Goal: Transaction & Acquisition: Purchase product/service

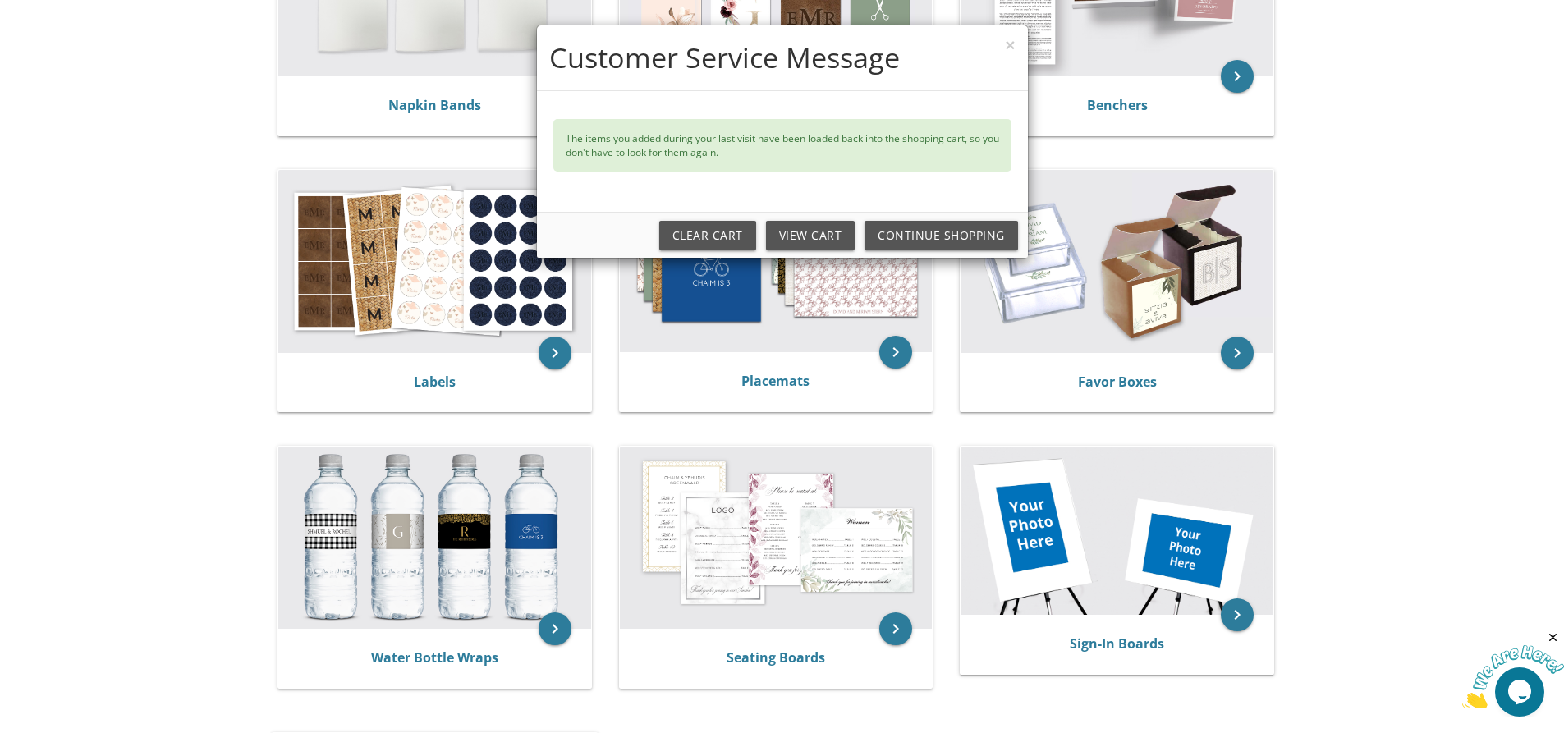
scroll to position [493, 0]
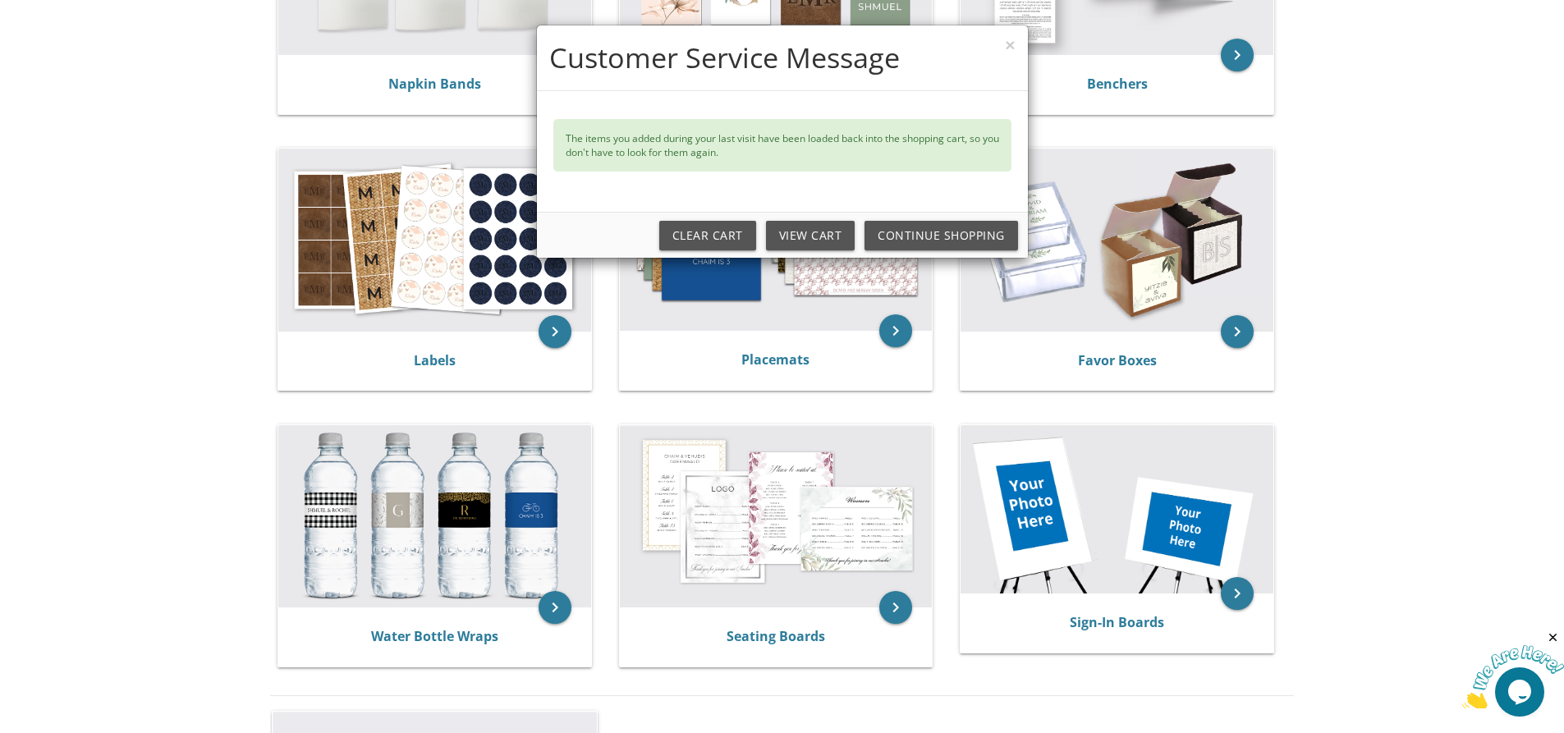
click at [753, 529] on div "× Customer Service Message The items you added during your last visit have been…" at bounding box center [782, 366] width 1564 height 733
click at [899, 606] on div "× Customer Service Message The items you added during your last visit have been…" at bounding box center [782, 366] width 1564 height 733
click at [778, 641] on div "× Customer Service Message The items you added during your last visit have been…" at bounding box center [782, 366] width 1564 height 733
click at [951, 231] on link "Continue Shopping" at bounding box center [942, 236] width 154 height 30
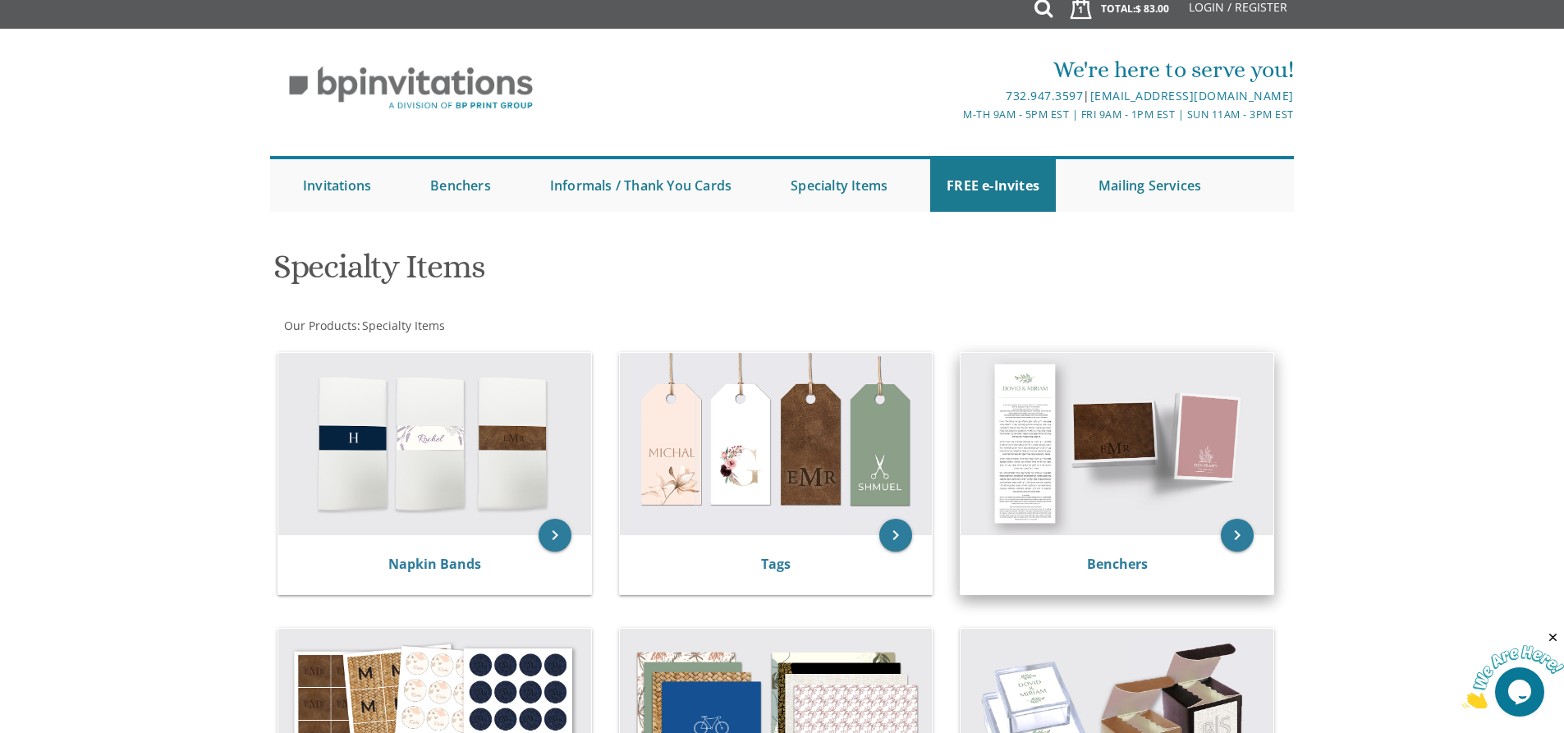
scroll to position [0, 0]
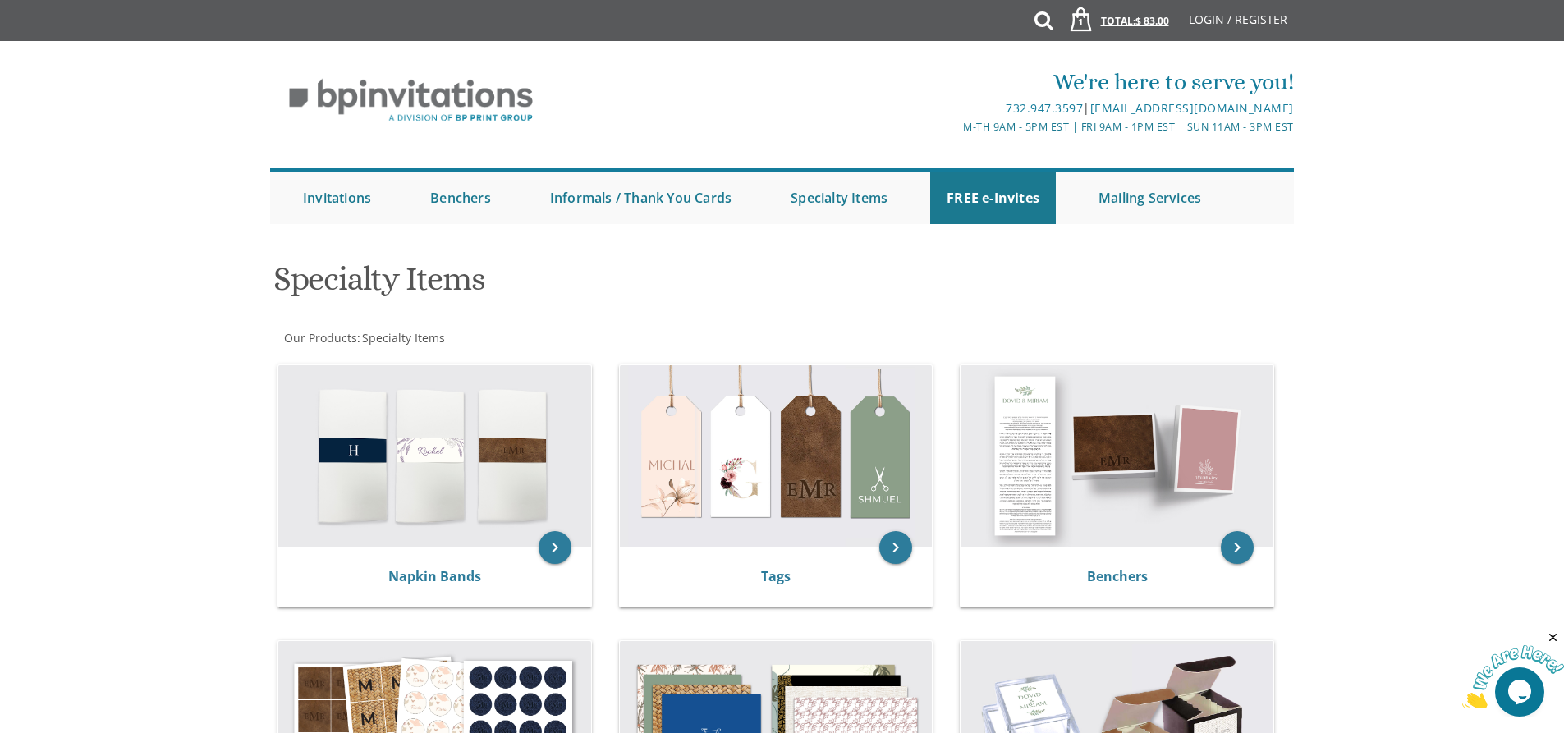
click at [1119, 24] on link "1 Total: $ 83.00 $ 83.00" at bounding box center [1114, 28] width 126 height 57
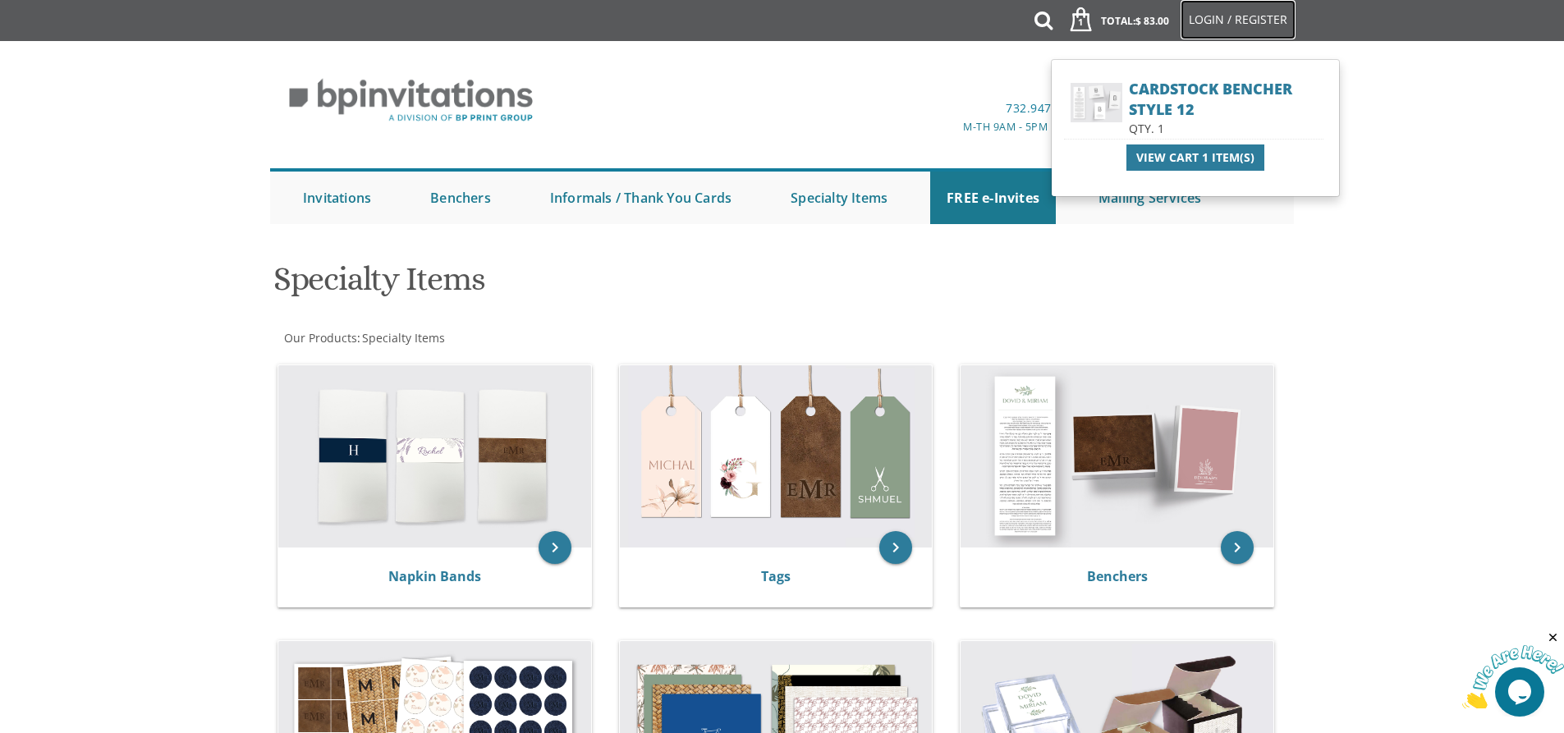
click at [1220, 20] on link "Login / Register" at bounding box center [1238, 19] width 115 height 39
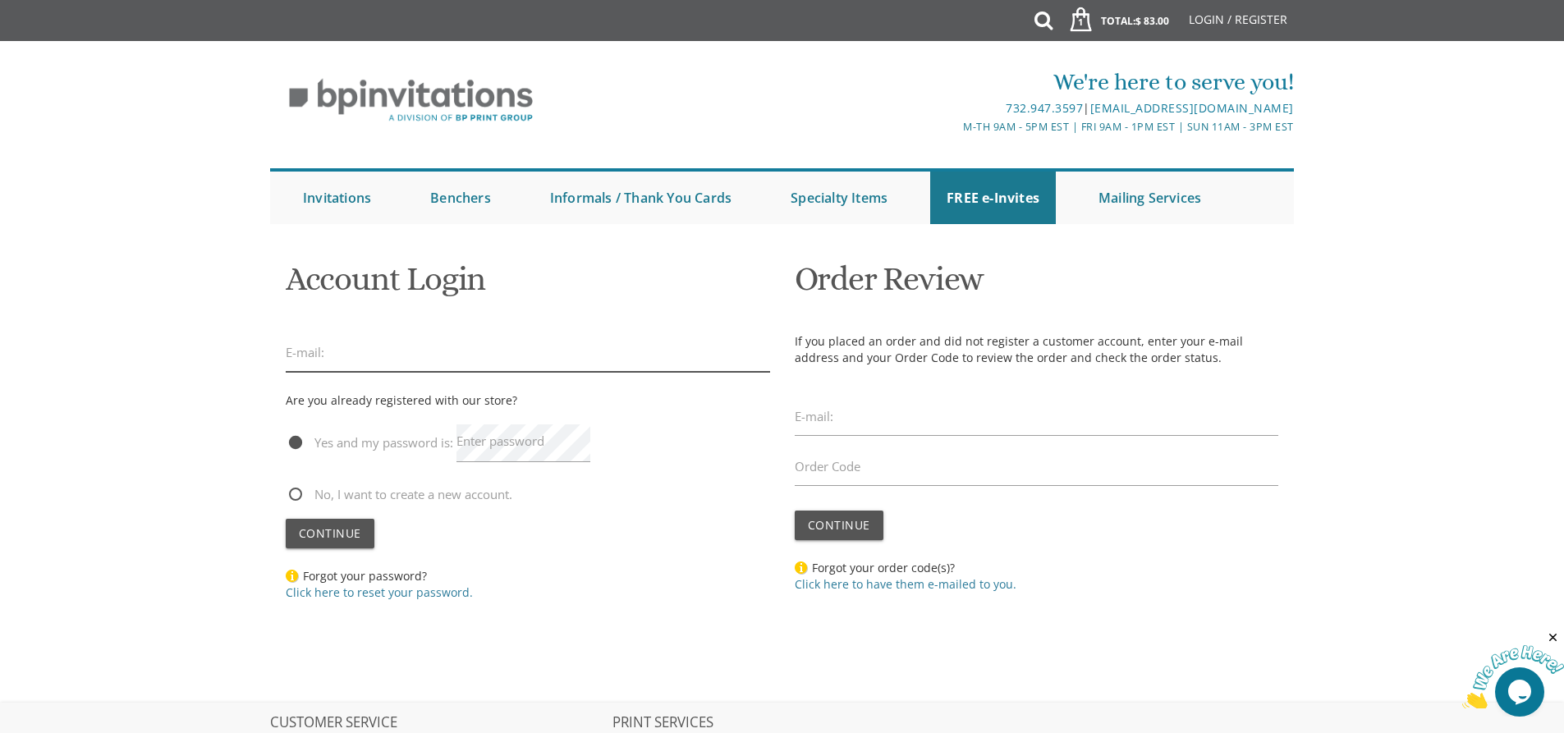
click at [524, 353] on input "email" at bounding box center [528, 353] width 485 height 38
type input "robin.insler@gmail.com"
click at [493, 447] on label "Enter password" at bounding box center [501, 441] width 88 height 17
click at [286, 519] on button "Continue" at bounding box center [330, 534] width 89 height 30
click at [359, 543] on button "Continue" at bounding box center [330, 534] width 89 height 30
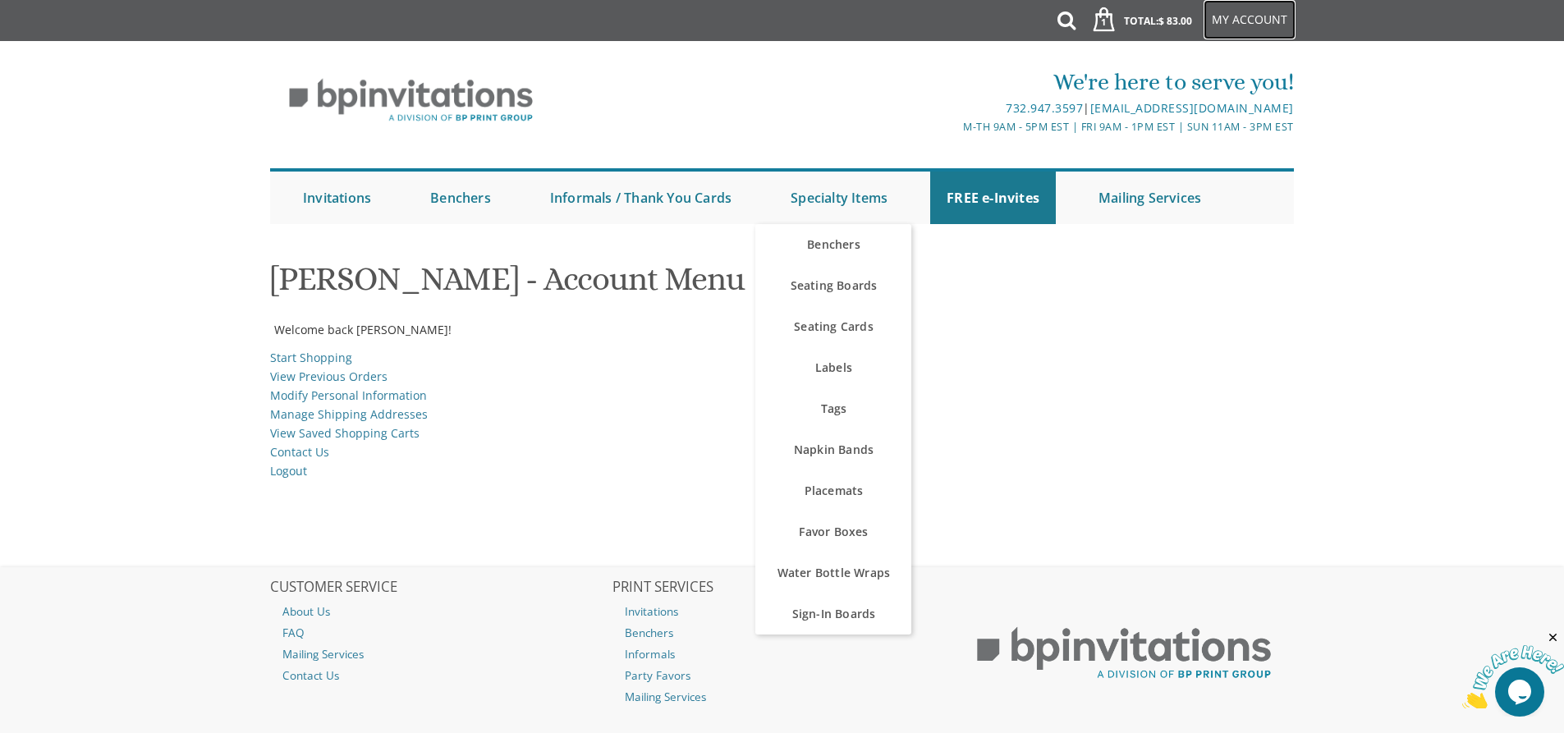
click at [1266, 13] on link "My Account" at bounding box center [1250, 19] width 92 height 39
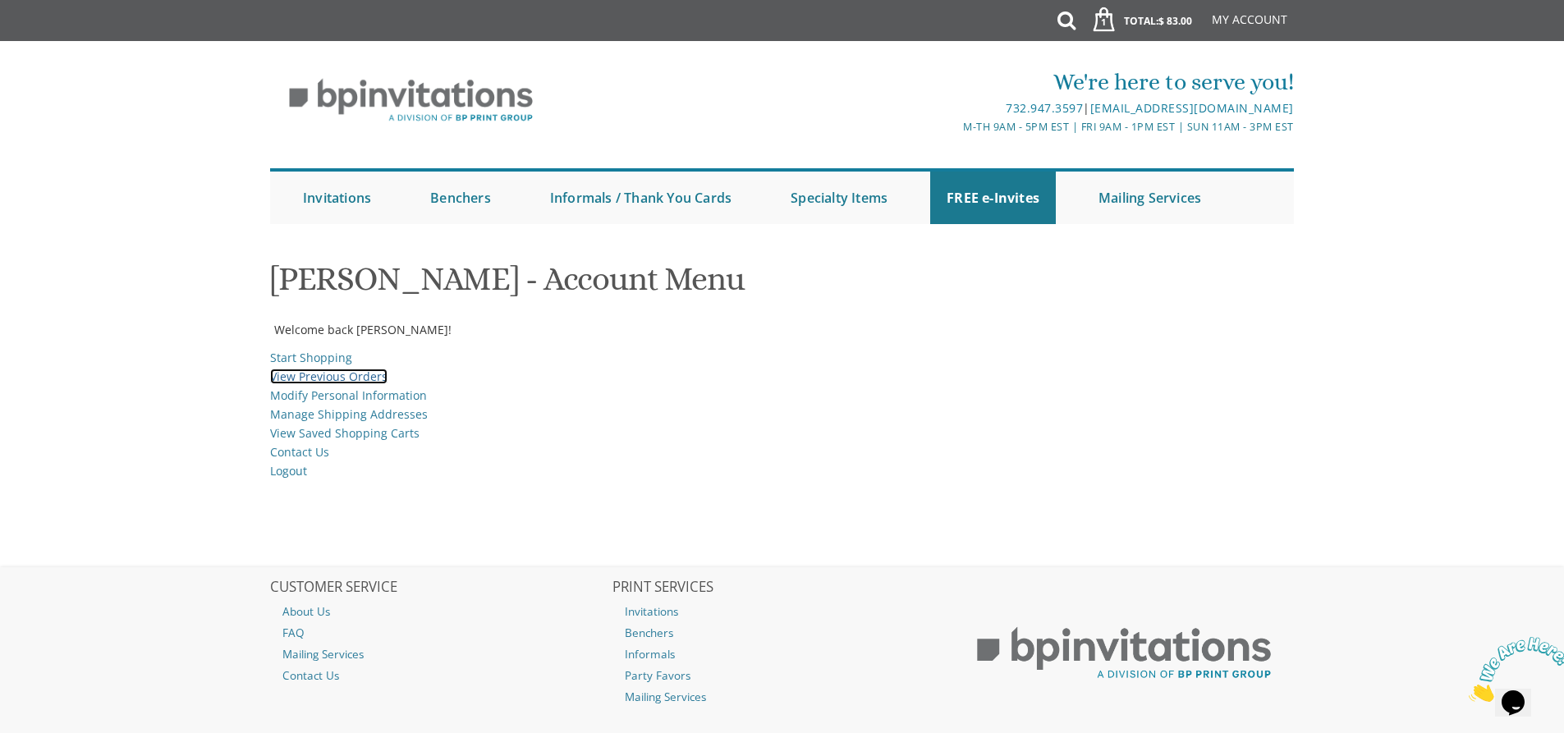
click at [316, 375] on link "View Previous Orders" at bounding box center [328, 377] width 117 height 16
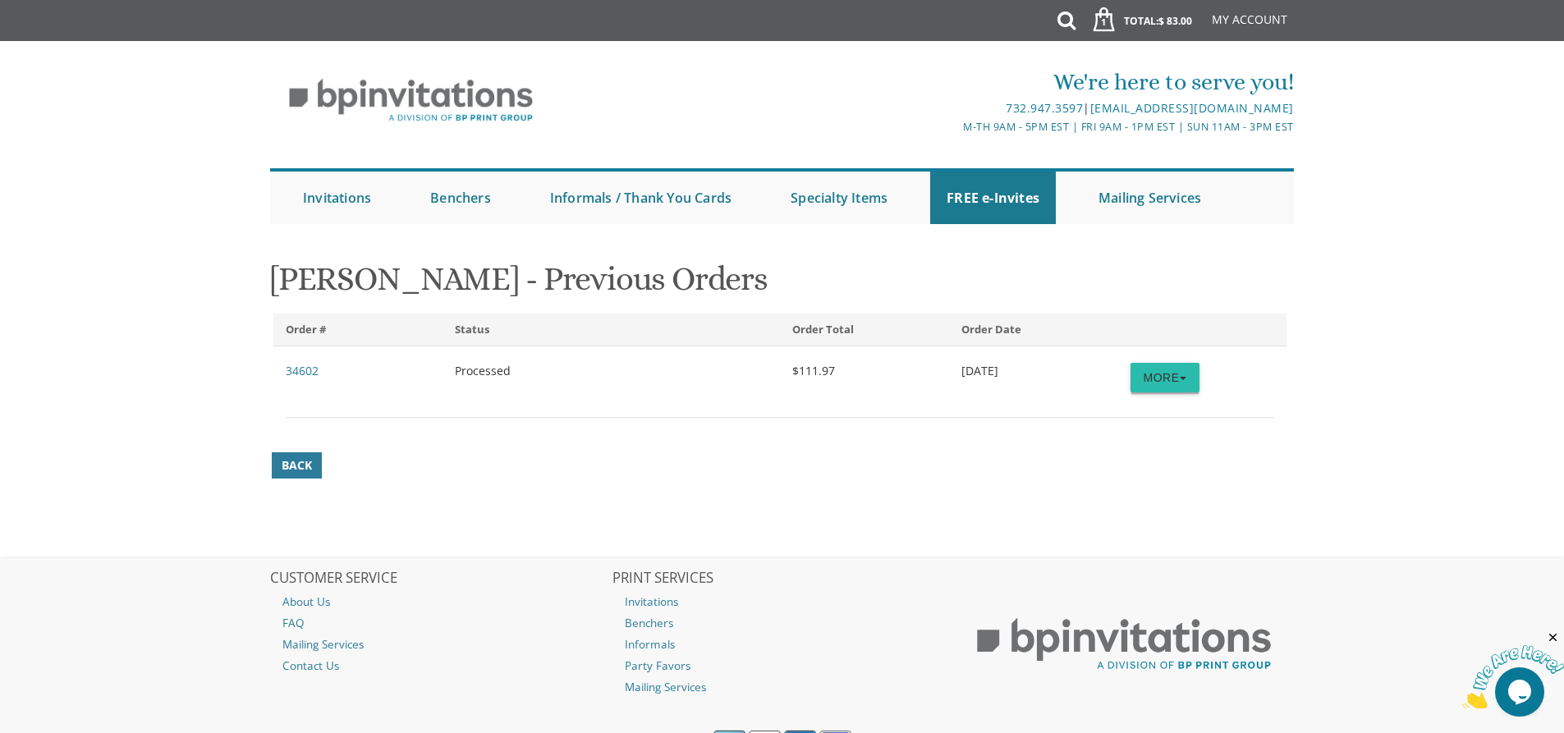
click at [1173, 370] on button "More" at bounding box center [1165, 378] width 69 height 30
click at [1150, 407] on link "Order Details" at bounding box center [1134, 409] width 130 height 21
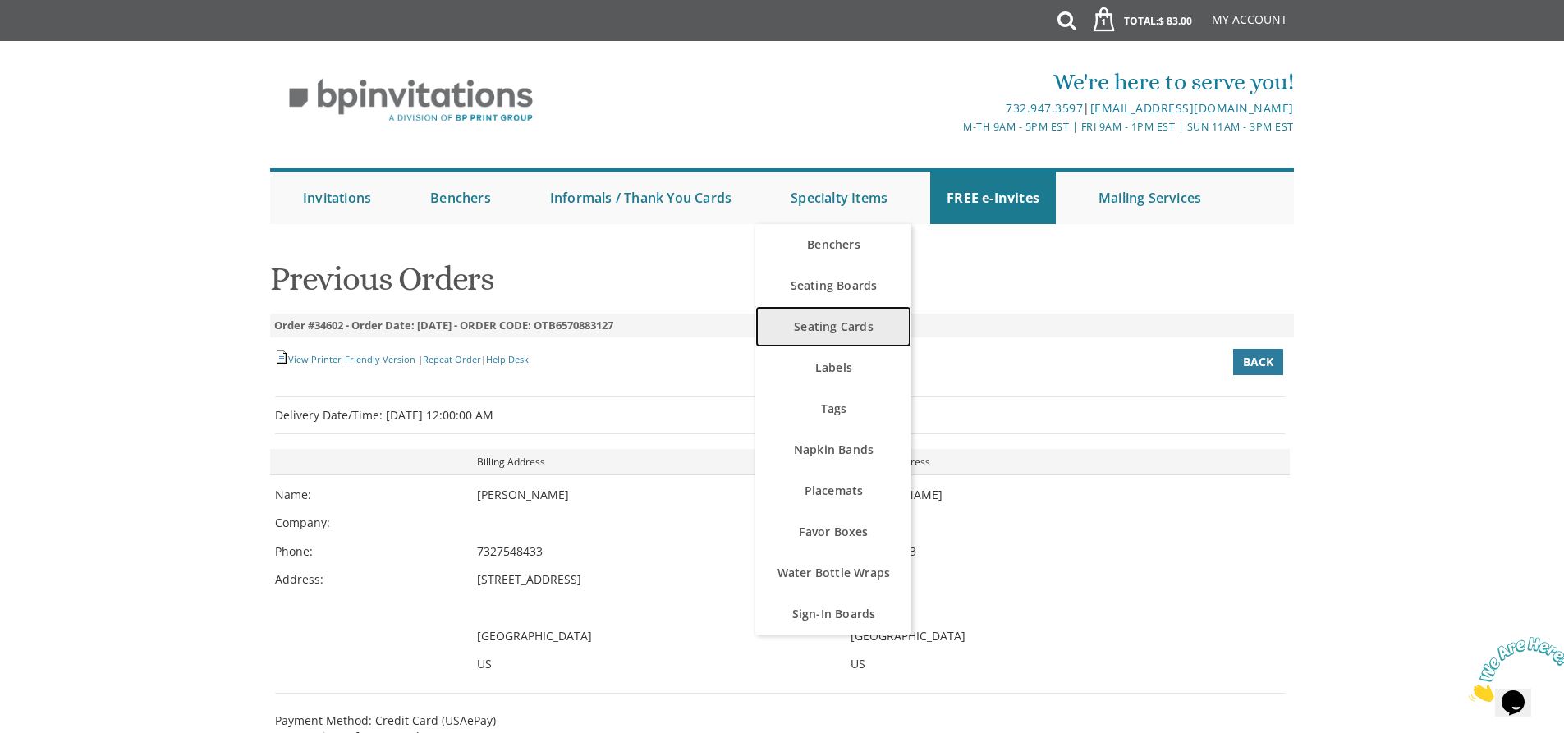
click at [860, 318] on link "Seating Cards" at bounding box center [834, 326] width 156 height 41
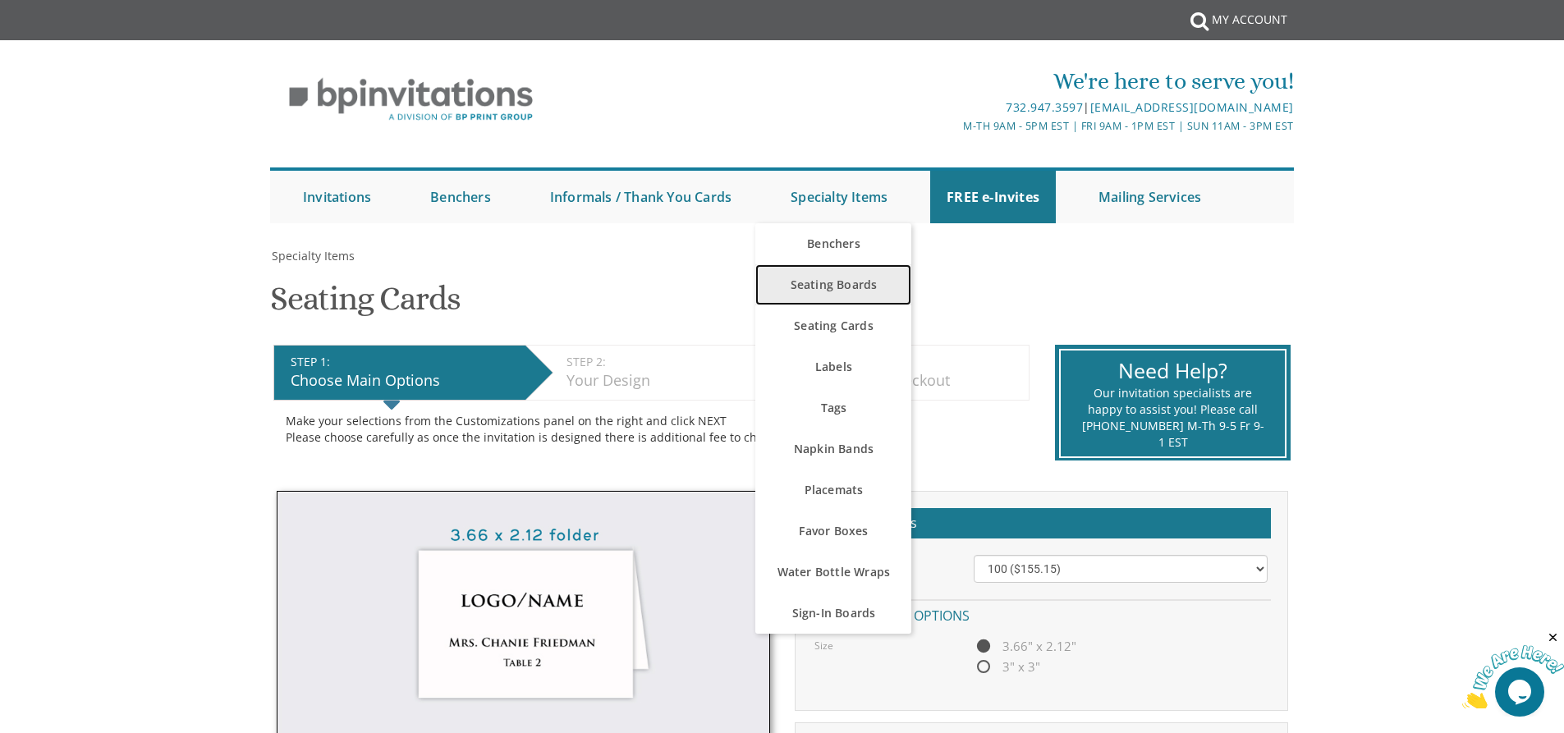
click at [848, 282] on link "Seating Boards" at bounding box center [834, 284] width 156 height 41
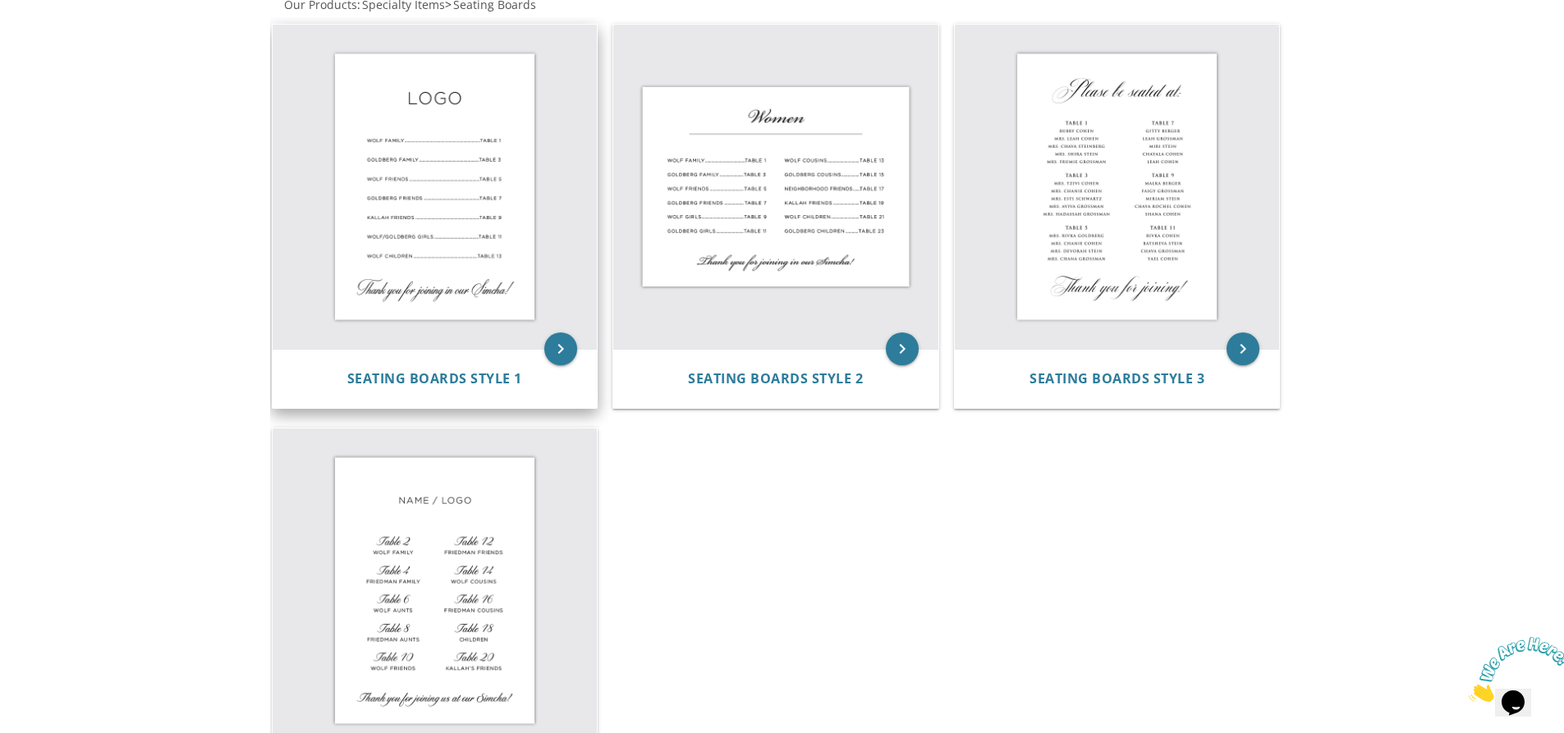
scroll to position [328, 0]
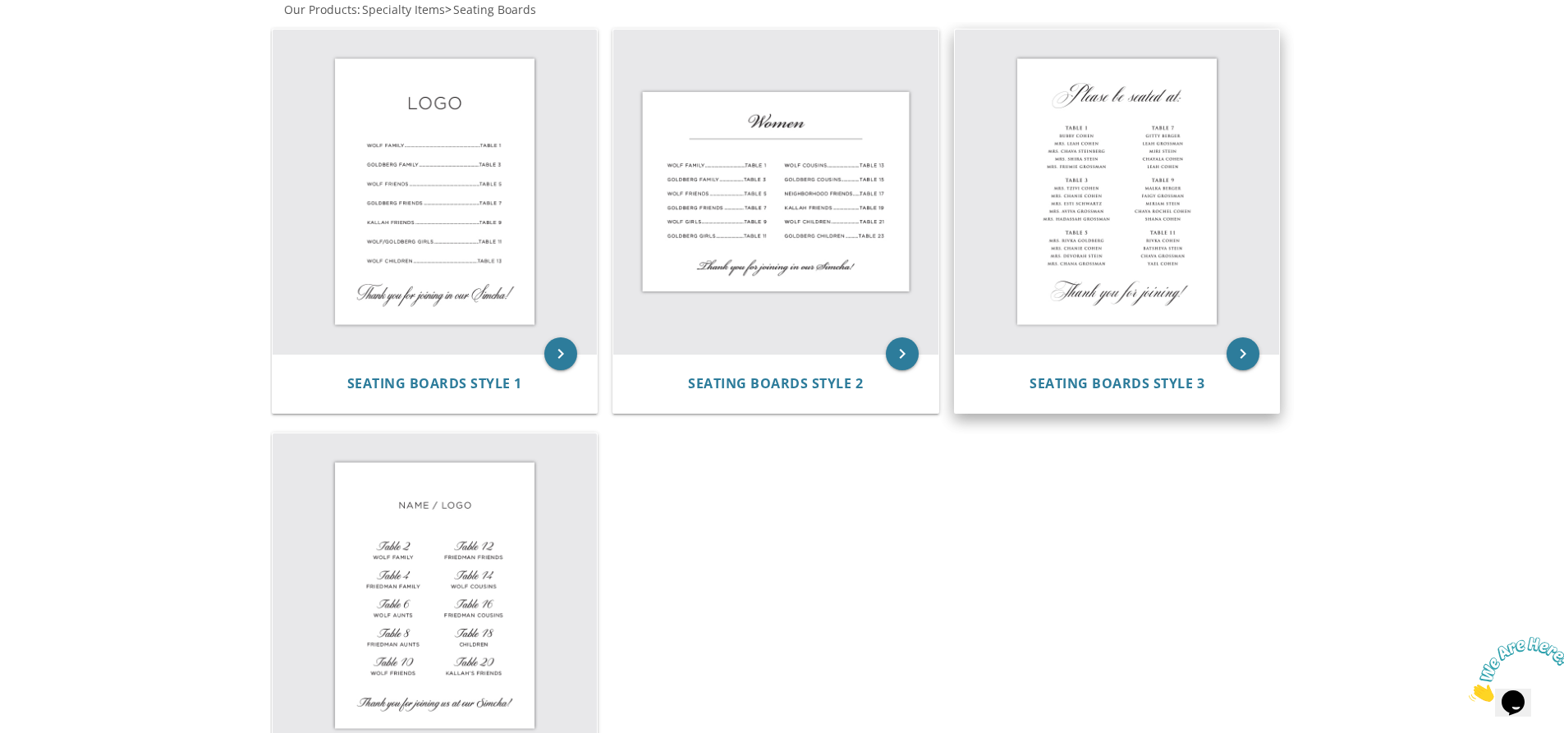
click at [1163, 202] on img at bounding box center [1117, 192] width 325 height 325
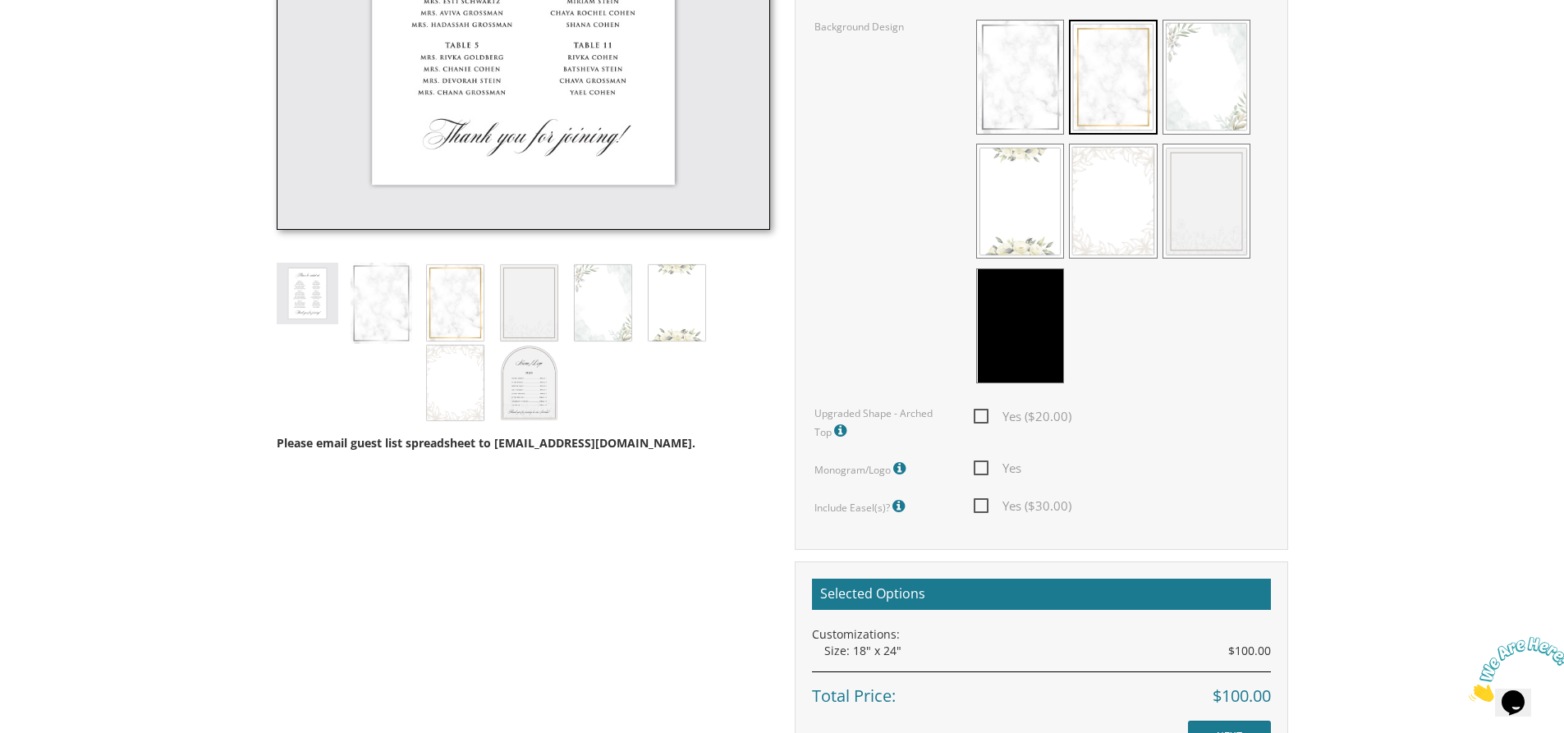
scroll to position [821, 0]
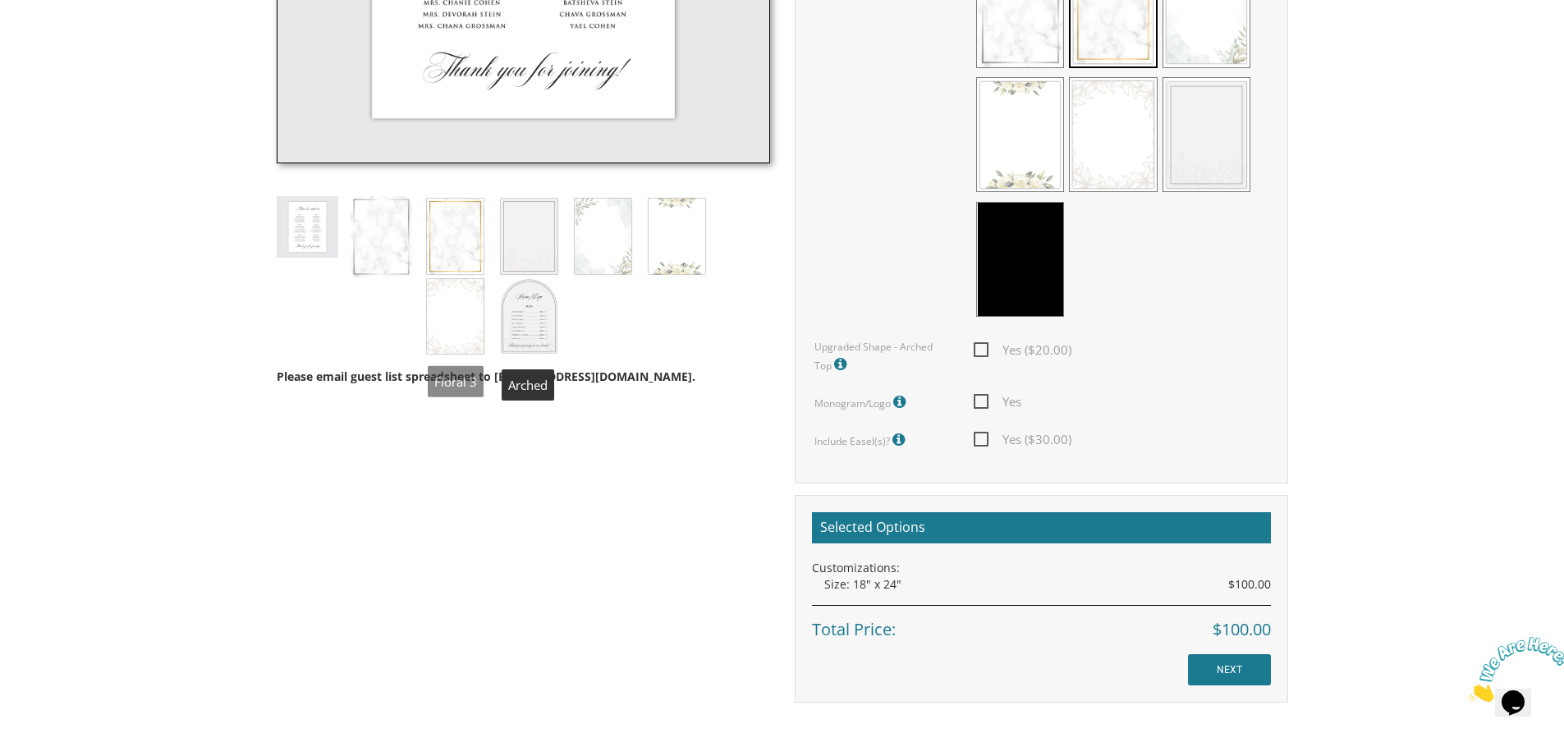
click at [522, 303] on img at bounding box center [529, 317] width 62 height 80
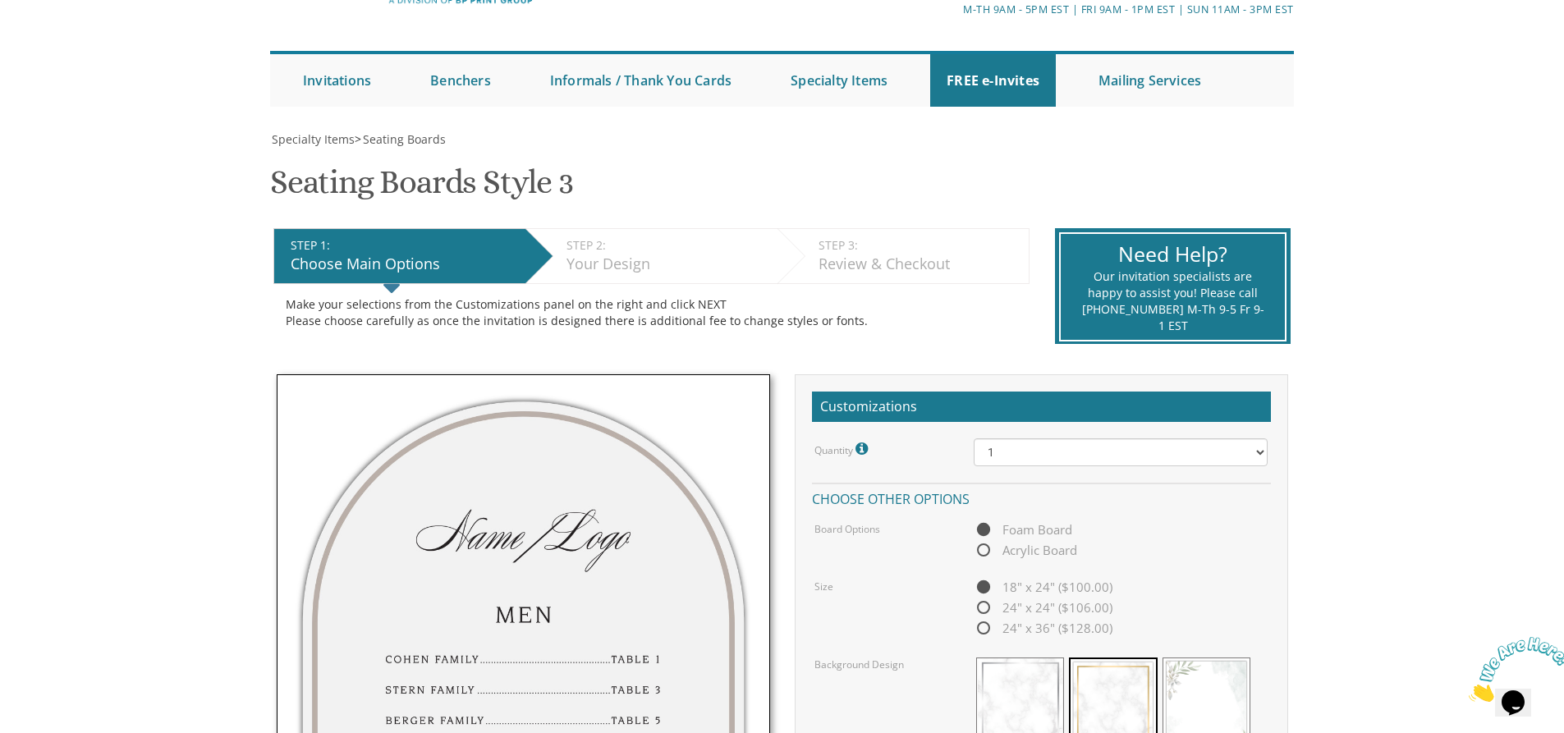
scroll to position [0, 0]
